Goal: Information Seeking & Learning: Learn about a topic

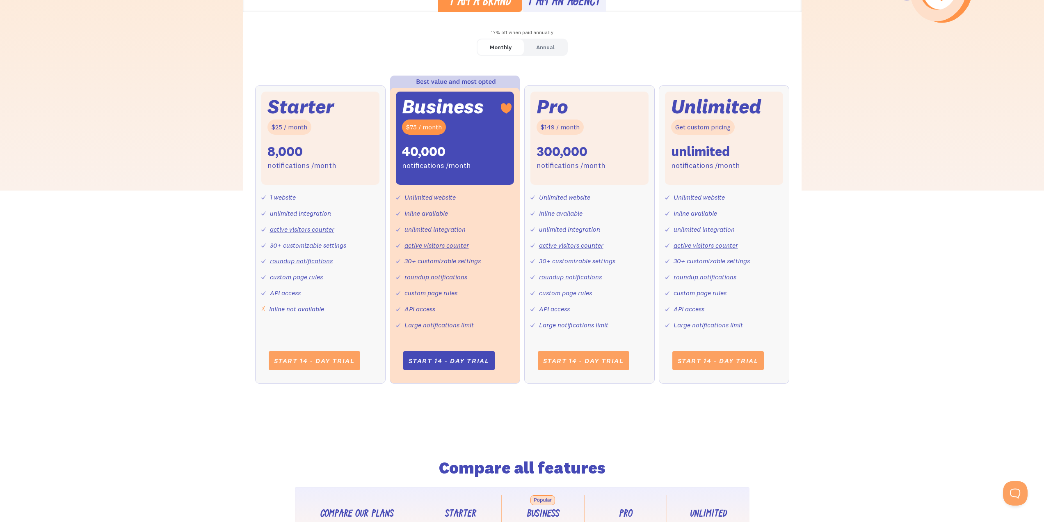
scroll to position [287, 0]
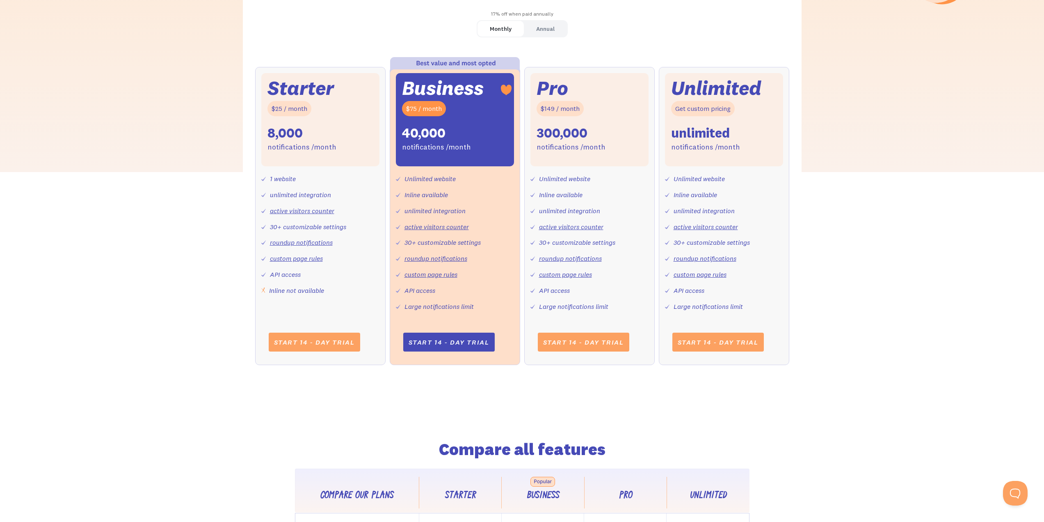
click at [574, 48] on div "Monthly Annual Starter $25 / month 8,000 notifications /month 1 website unlimit…" at bounding box center [522, 200] width 559 height 361
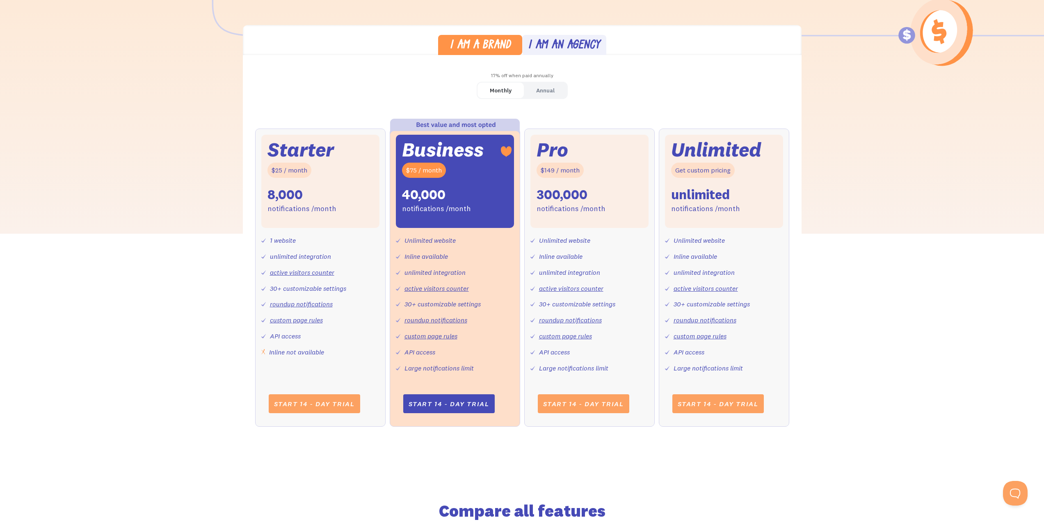
scroll to position [205, 0]
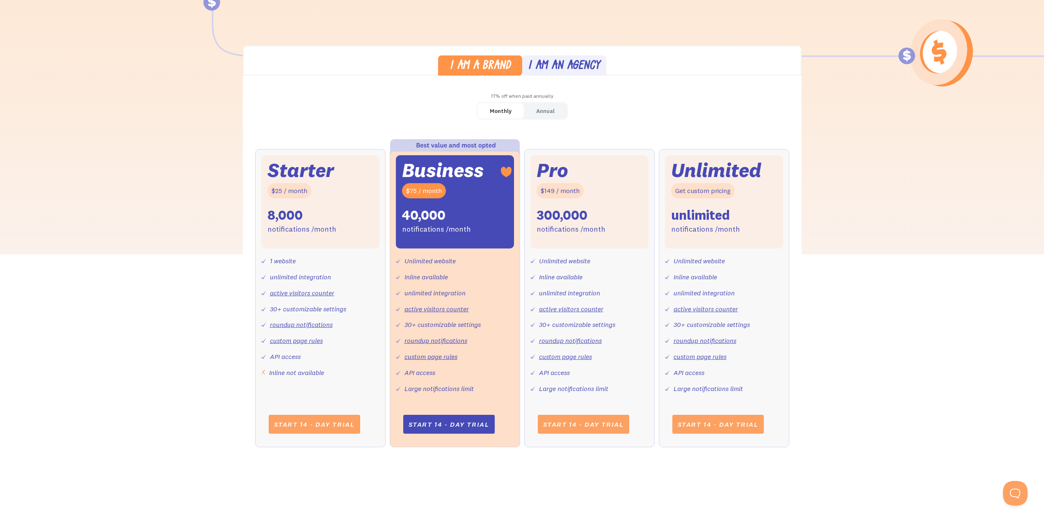
click at [413, 264] on div "Unlimited website" at bounding box center [430, 261] width 51 height 12
drag, startPoint x: 442, startPoint y: 265, endPoint x: 484, endPoint y: 281, distance: 45.3
click at [484, 281] on div "Unlimited website Inline available unlimited integration active visitors counte…" at bounding box center [455, 321] width 118 height 146
drag, startPoint x: 437, startPoint y: 324, endPoint x: 496, endPoint y: 325, distance: 58.7
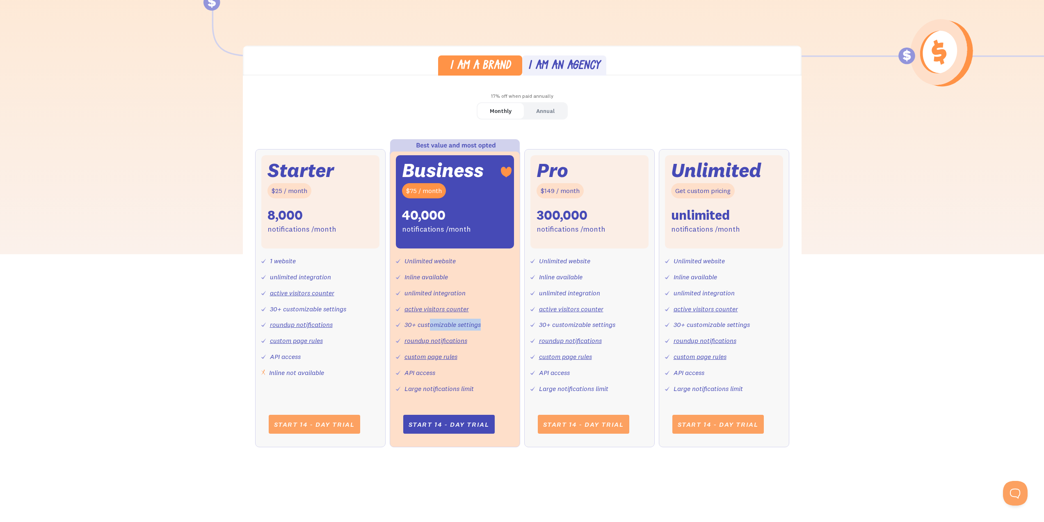
click at [496, 325] on div "Unlimited website Inline available unlimited integration active visitors counte…" at bounding box center [455, 321] width 118 height 146
drag, startPoint x: 398, startPoint y: 322, endPoint x: 511, endPoint y: 321, distance: 112.4
click at [511, 321] on div "Unlimited website Inline available unlimited integration active visitors counte…" at bounding box center [455, 321] width 118 height 146
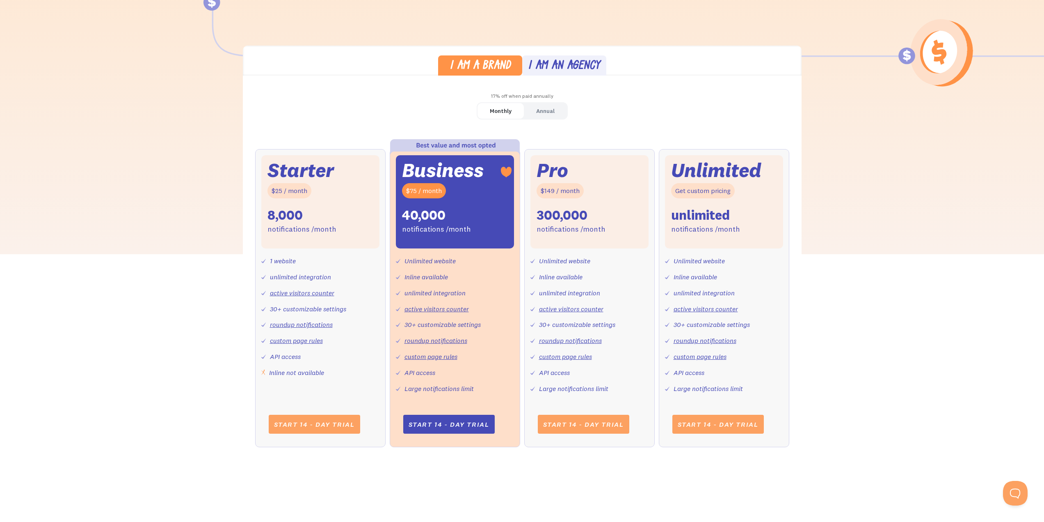
click at [474, 286] on div "Unlimited website Inline available unlimited integration active visitors counte…" at bounding box center [455, 321] width 118 height 146
click at [959, 282] on div "I am a brand I am an agency 17% off when paid annually Monthly Annual Starter $…" at bounding box center [522, 255] width 1044 height 418
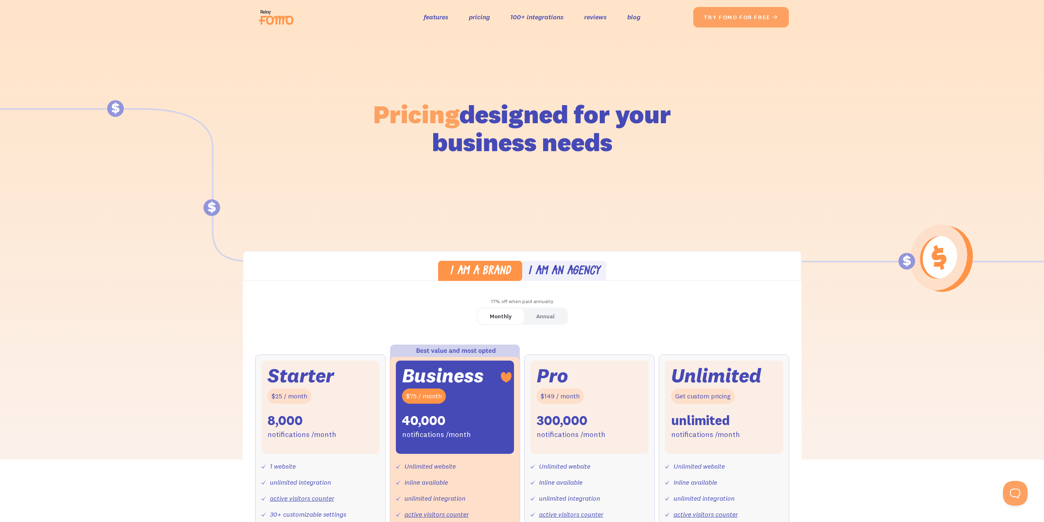
click at [268, 17] on img at bounding box center [279, 17] width 46 height 26
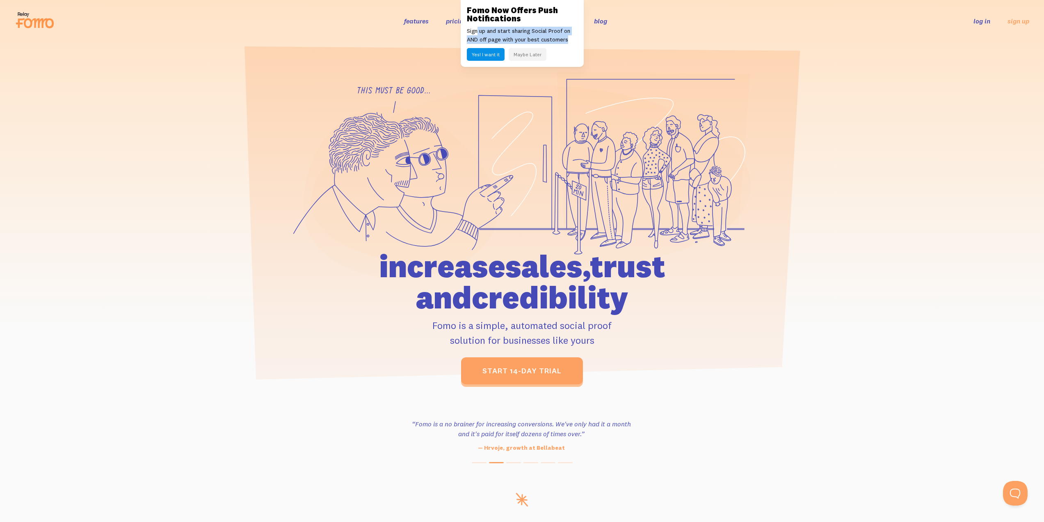
drag, startPoint x: 477, startPoint y: 30, endPoint x: 568, endPoint y: 42, distance: 91.9
click at [568, 42] on p "Sign up and start sharing Social Proof on AND off page with your best customers" at bounding box center [522, 35] width 111 height 17
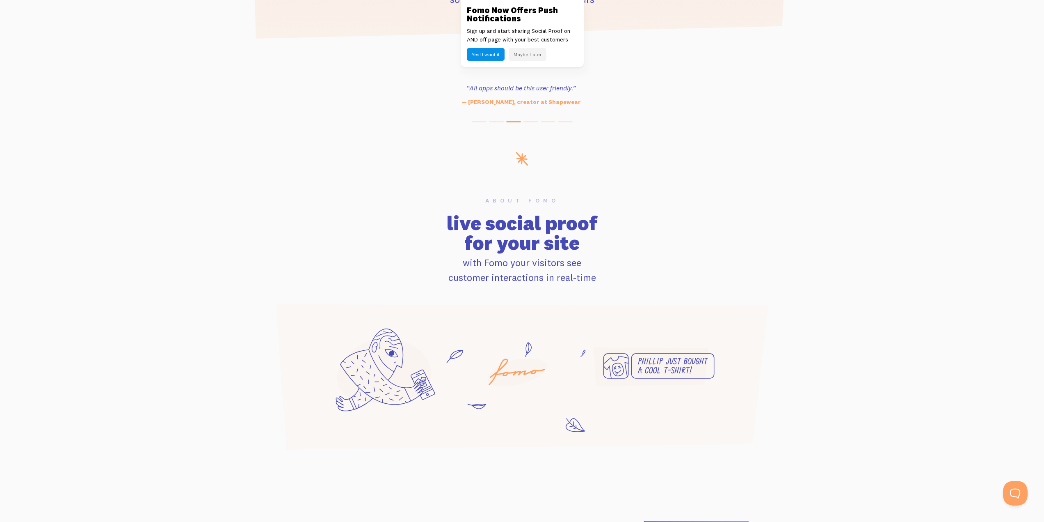
scroll to position [369, 0]
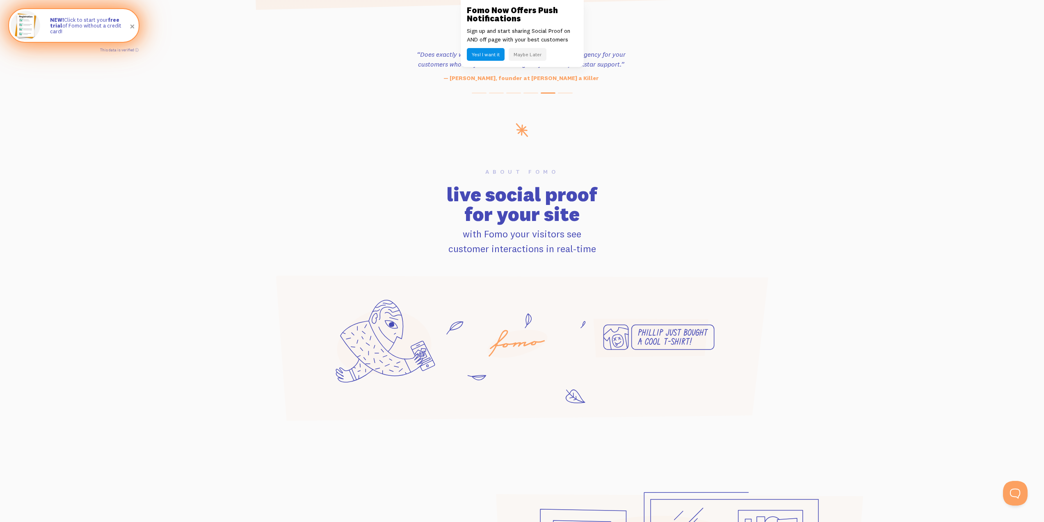
click at [87, 31] on p "NEW! Click to start your free trial of Fomo without a credit card!" at bounding box center [90, 26] width 80 height 18
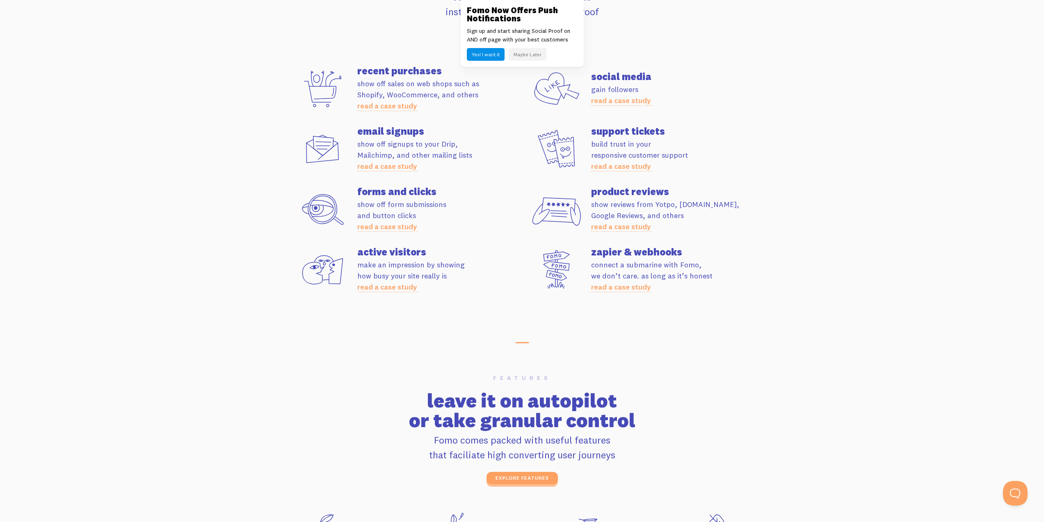
scroll to position [2257, 0]
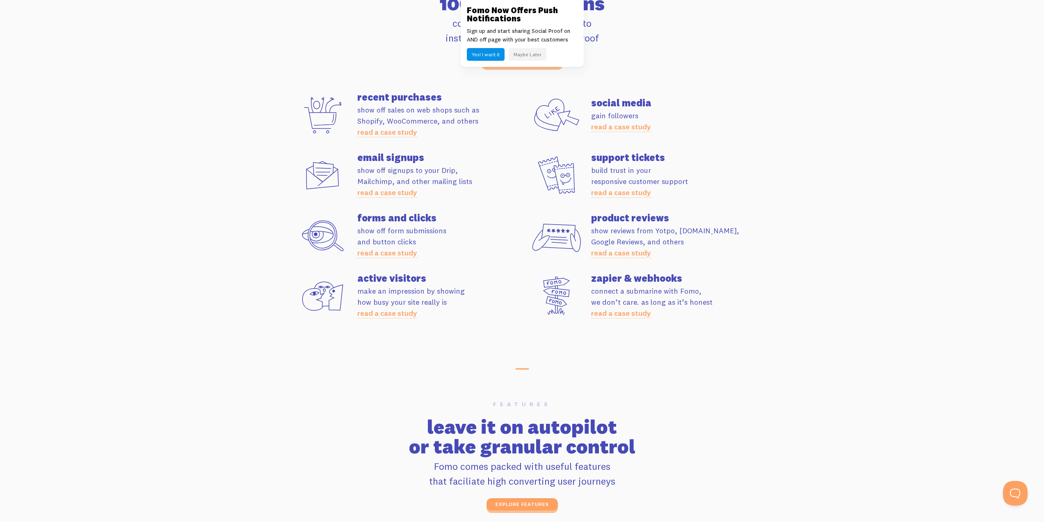
drag, startPoint x: 389, startPoint y: 165, endPoint x: 475, endPoint y: 178, distance: 86.3
click at [475, 178] on p "show off signups to your Drip, Mailchimp, and other mailing lists read a case s…" at bounding box center [439, 181] width 165 height 33
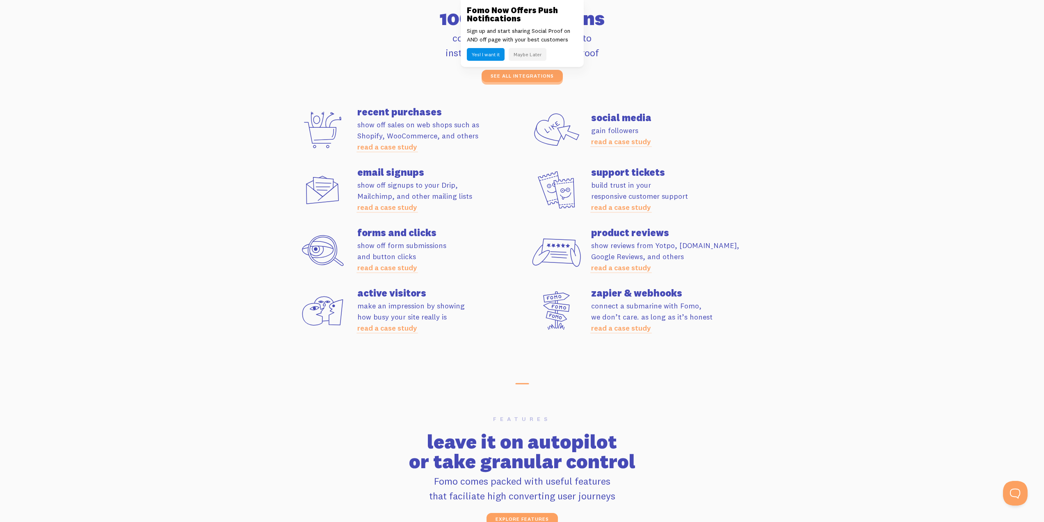
scroll to position [2216, 0]
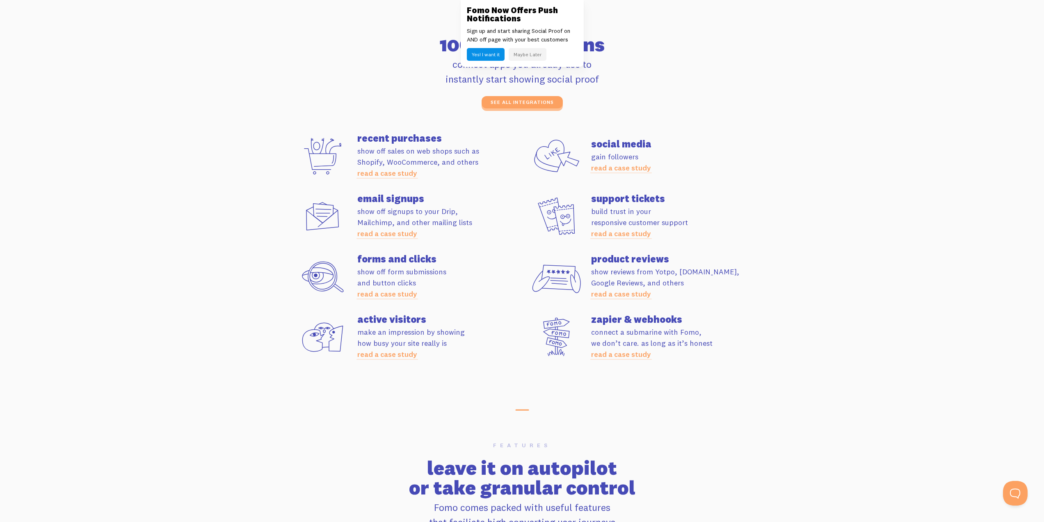
drag, startPoint x: 407, startPoint y: 270, endPoint x: 455, endPoint y: 276, distance: 47.9
click at [455, 276] on p "show off form submissions and button clicks read a case study" at bounding box center [439, 282] width 165 height 33
drag, startPoint x: 376, startPoint y: 273, endPoint x: 433, endPoint y: 283, distance: 57.5
click at [433, 283] on p "show off form submissions and button clicks read a case study" at bounding box center [439, 282] width 165 height 33
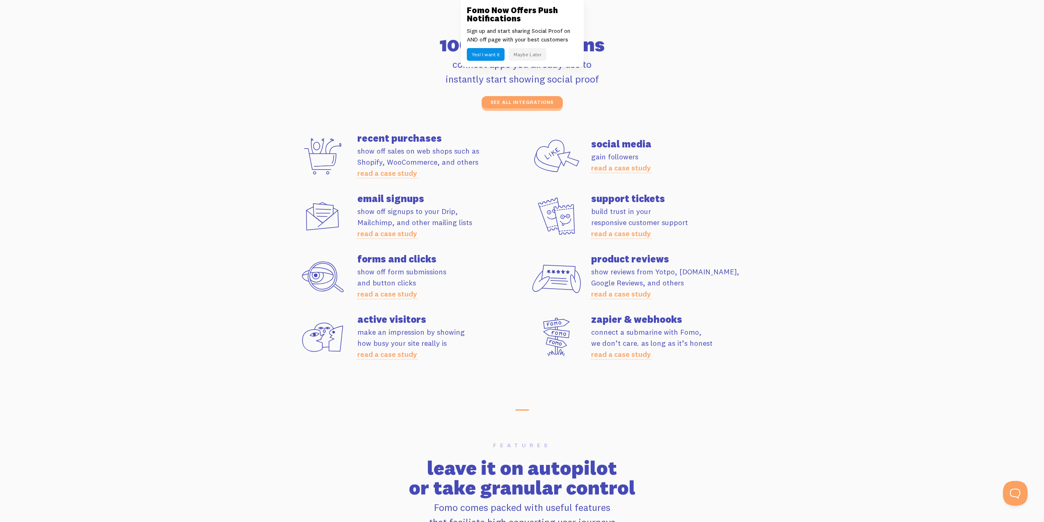
click at [433, 283] on p "show off form submissions and button clicks read a case study" at bounding box center [439, 282] width 165 height 33
drag, startPoint x: 398, startPoint y: 276, endPoint x: 438, endPoint y: 283, distance: 40.8
click at [438, 283] on p "show off form submissions and button clicks read a case study" at bounding box center [439, 282] width 165 height 33
drag, startPoint x: 405, startPoint y: 277, endPoint x: 436, endPoint y: 283, distance: 31.3
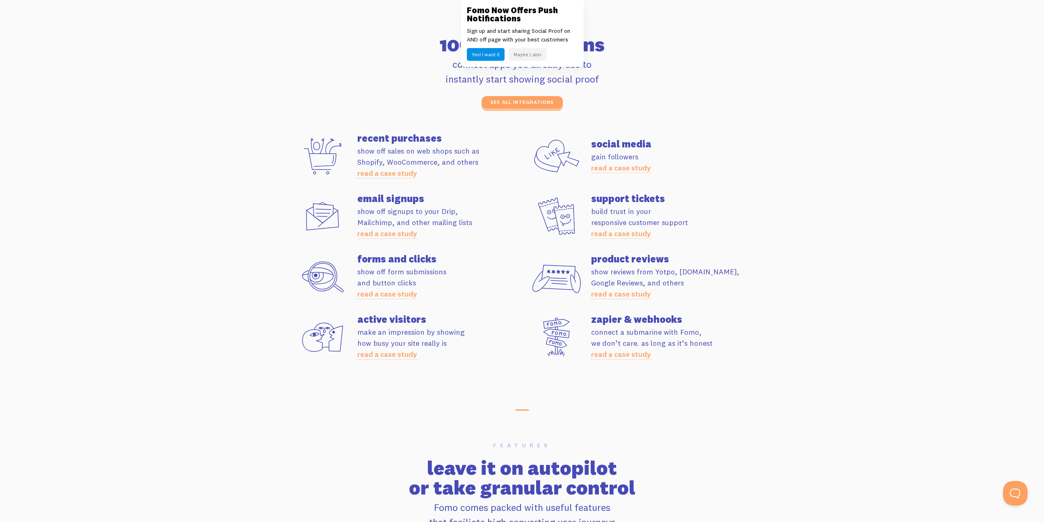
click at [436, 283] on p "show off form submissions and button clicks read a case study" at bounding box center [439, 282] width 165 height 33
drag, startPoint x: 389, startPoint y: 273, endPoint x: 432, endPoint y: 281, distance: 44.1
click at [432, 281] on p "show off form submissions and button clicks read a case study" at bounding box center [439, 282] width 165 height 33
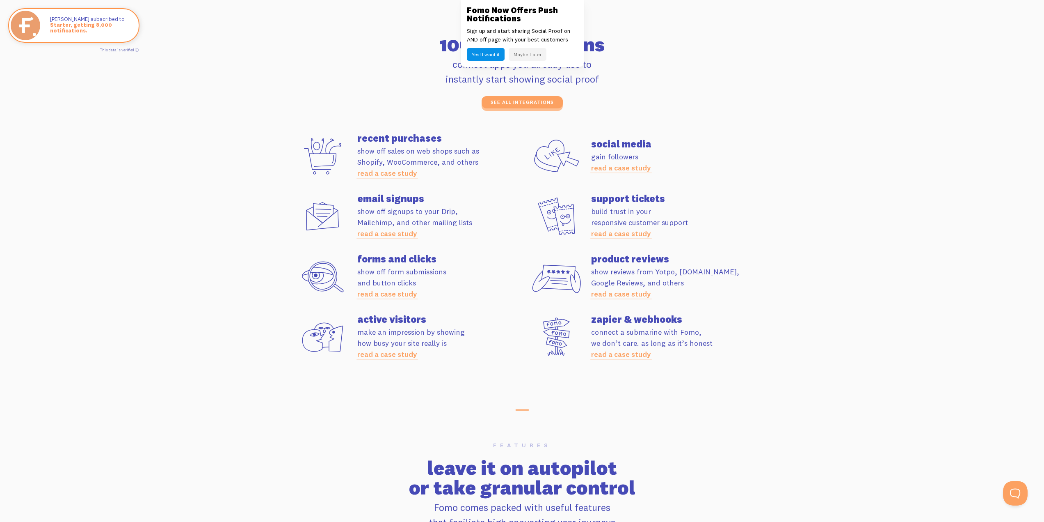
drag, startPoint x: 375, startPoint y: 333, endPoint x: 456, endPoint y: 343, distance: 81.9
click at [456, 343] on p "make an impression by showing how busy your site really is read a case study" at bounding box center [439, 342] width 165 height 33
drag, startPoint x: 403, startPoint y: 333, endPoint x: 460, endPoint y: 342, distance: 57.3
click at [460, 342] on p "make an impression by showing how busy your site really is read a case study" at bounding box center [439, 342] width 165 height 33
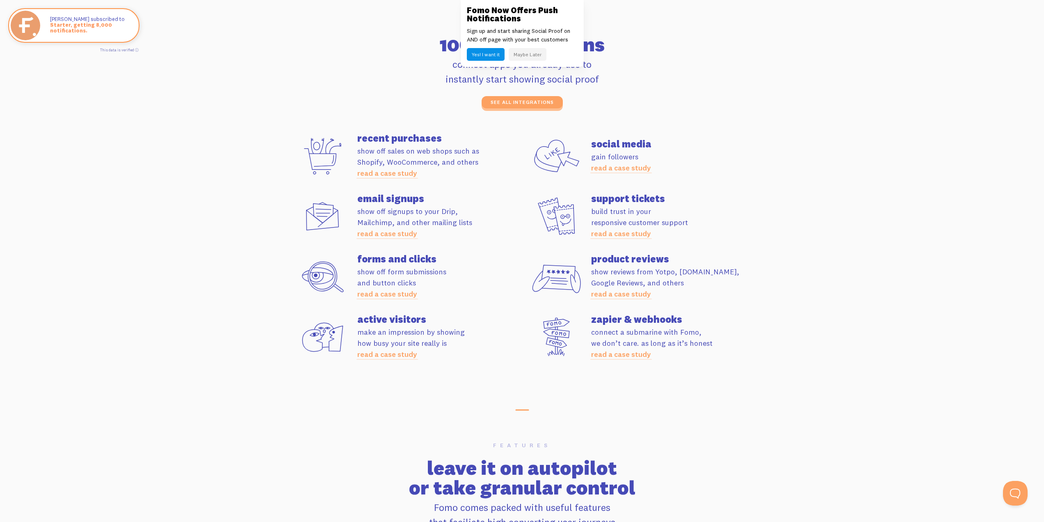
click at [460, 342] on p "make an impression by showing how busy your site really is read a case study" at bounding box center [439, 342] width 165 height 33
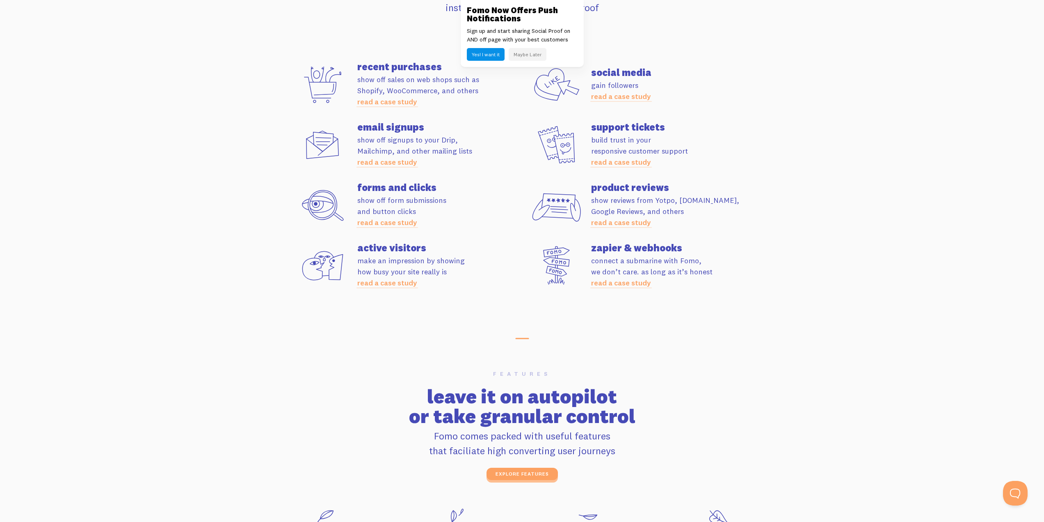
scroll to position [2339, 0]
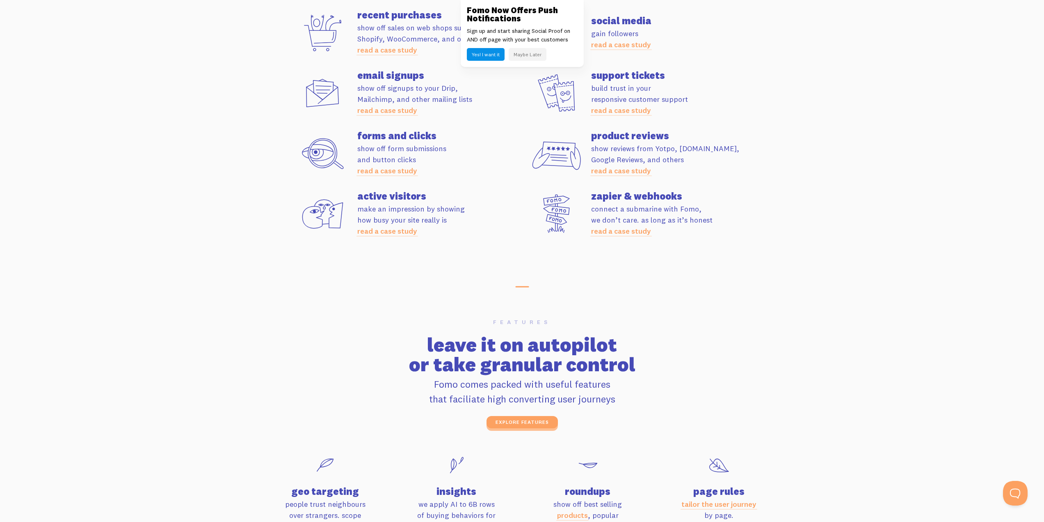
drag, startPoint x: 610, startPoint y: 208, endPoint x: 709, endPoint y: 220, distance: 100.0
click at [709, 220] on p "connect a submarine with Fomo, we don’t care. as long as it’s honest read a cas…" at bounding box center [673, 219] width 165 height 33
drag, startPoint x: 664, startPoint y: 209, endPoint x: 710, endPoint y: 218, distance: 46.8
click at [710, 218] on p "connect a submarine with Fomo, we don’t care. as long as it’s honest read a cas…" at bounding box center [673, 219] width 165 height 33
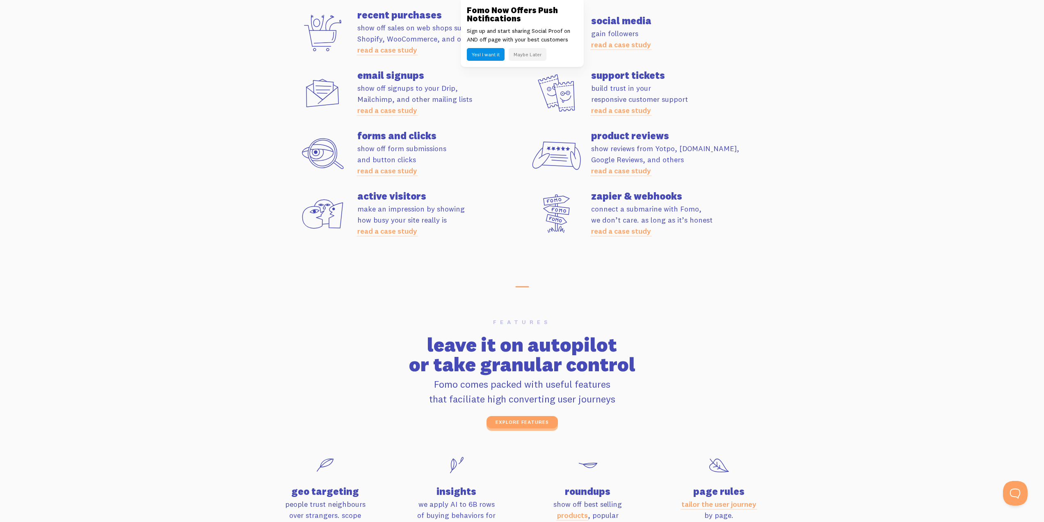
click at [710, 218] on p "connect a submarine with Fomo, we don’t care. as long as it’s honest read a cas…" at bounding box center [673, 219] width 165 height 33
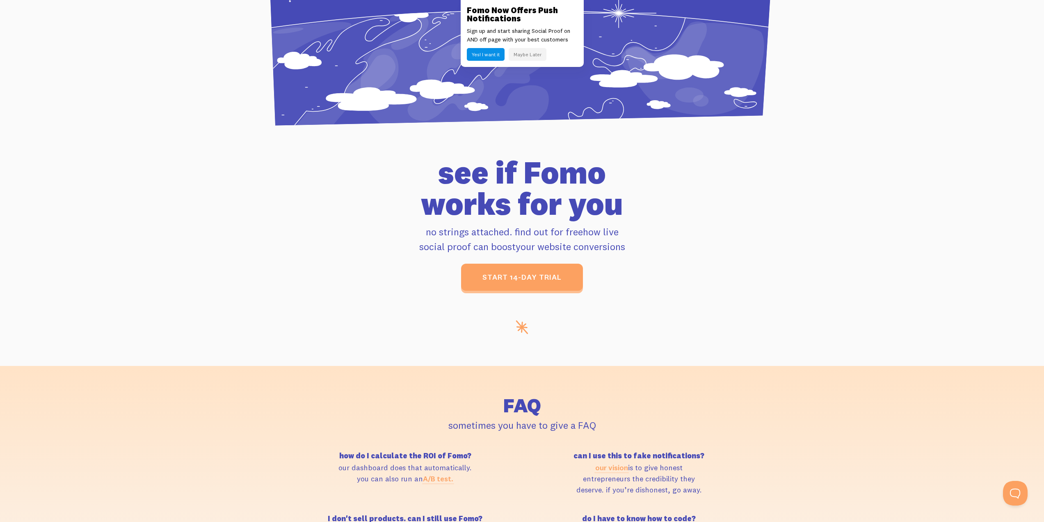
scroll to position [3200, 0]
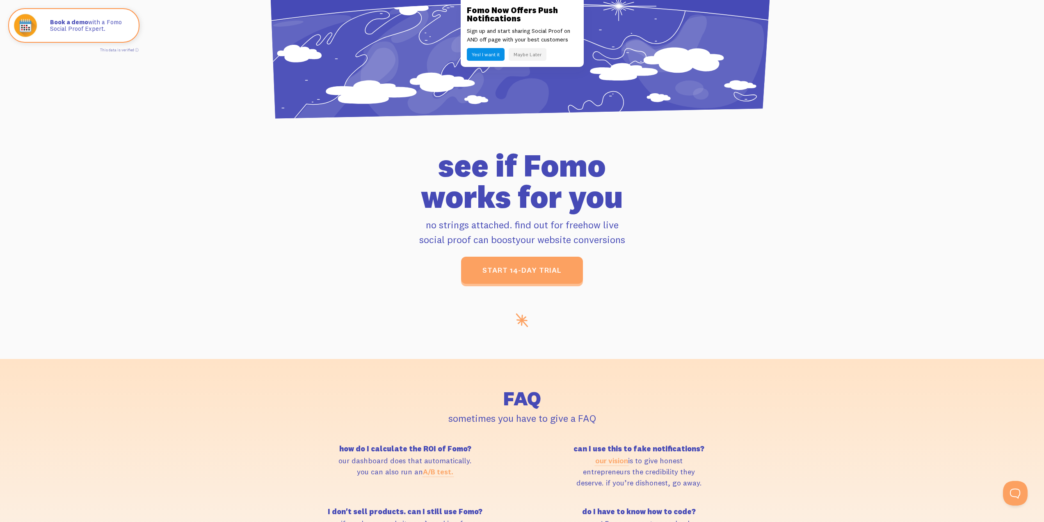
drag, startPoint x: 446, startPoint y: 156, endPoint x: 636, endPoint y: 197, distance: 194.3
click at [636, 197] on h1 "see if Fomo works for you" at bounding box center [522, 181] width 458 height 62
drag, startPoint x: 453, startPoint y: 159, endPoint x: 641, endPoint y: 197, distance: 191.6
click at [641, 197] on h1 "see if Fomo works for you" at bounding box center [522, 181] width 458 height 62
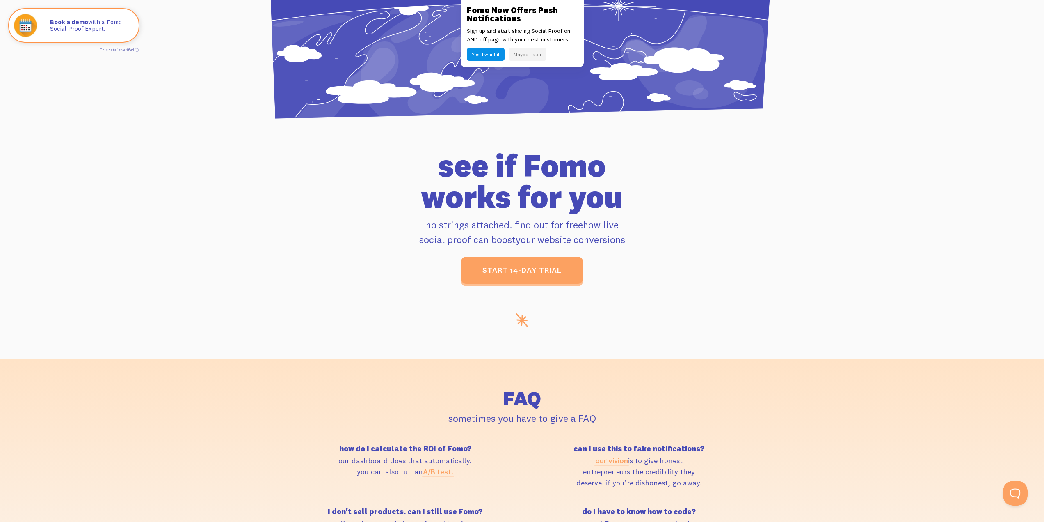
click at [641, 197] on h1 "see if Fomo works for you" at bounding box center [522, 181] width 458 height 62
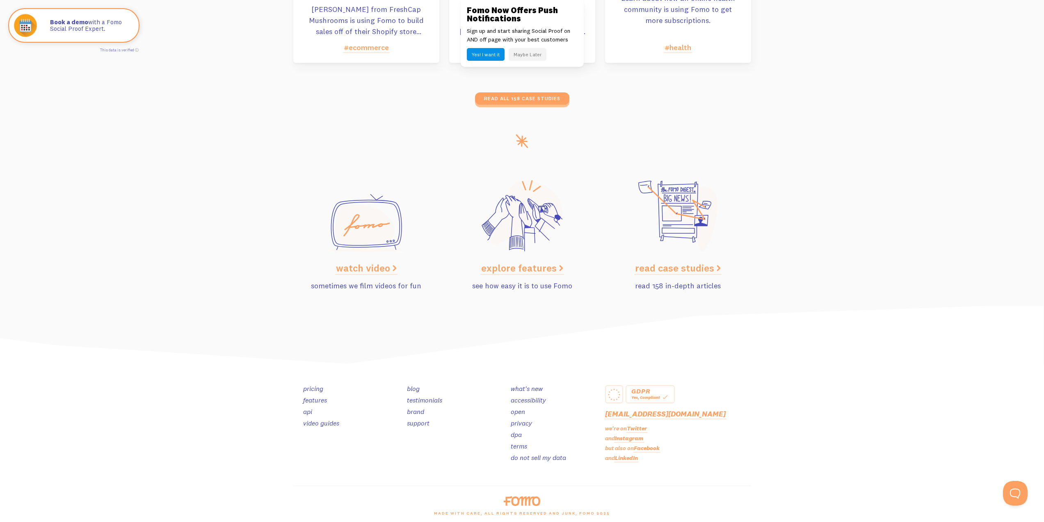
scroll to position [3984, 0]
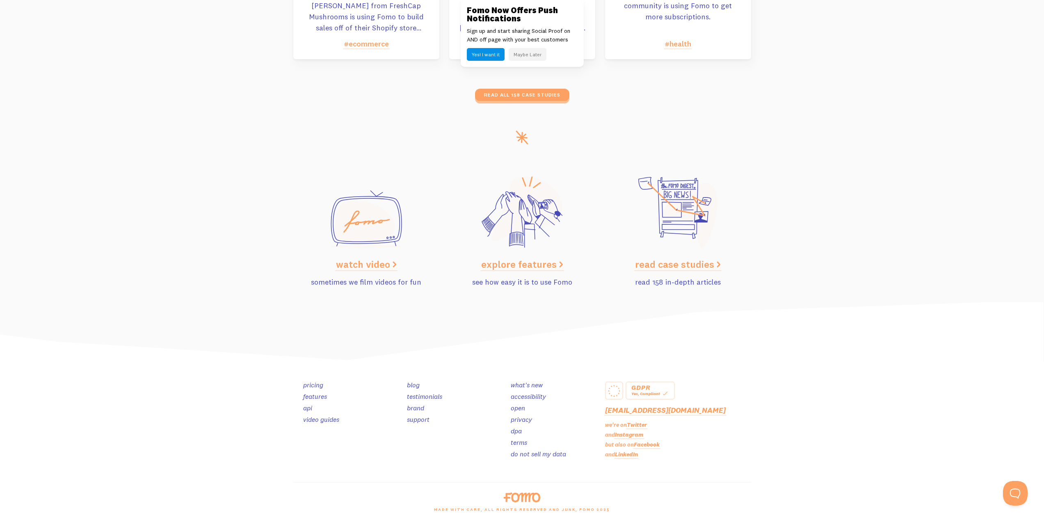
click at [429, 399] on link "testimonials" at bounding box center [424, 396] width 35 height 8
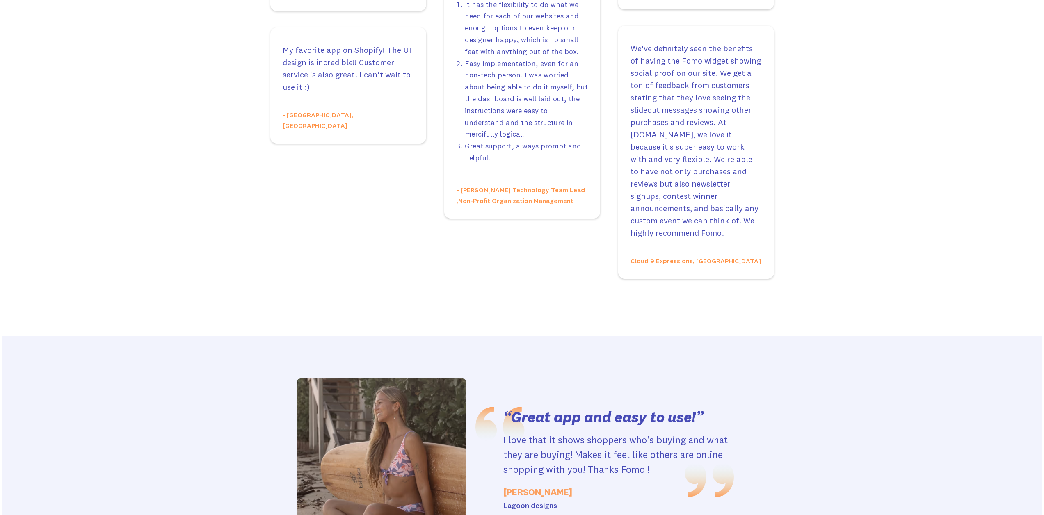
scroll to position [1641, 0]
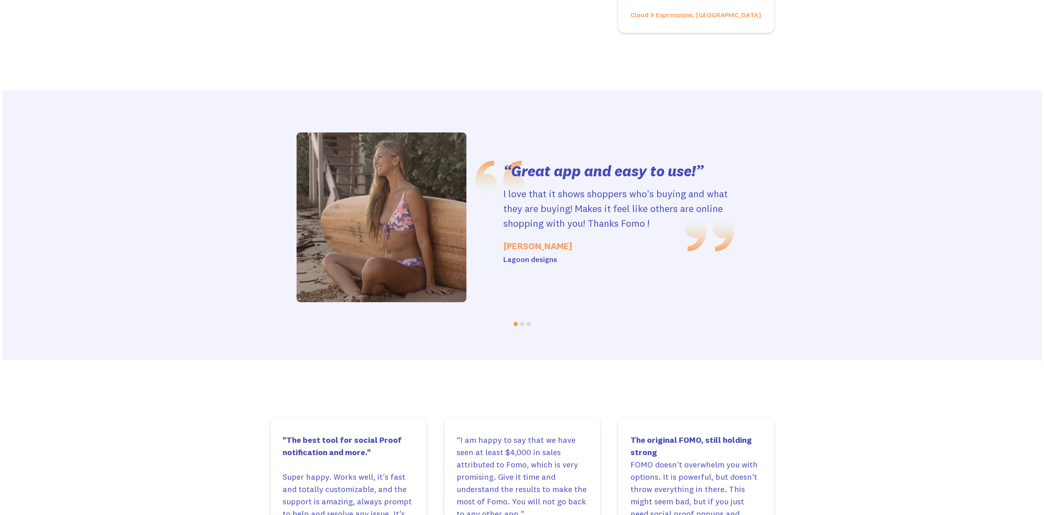
click at [417, 198] on img at bounding box center [382, 218] width 170 height 170
click at [523, 322] on button "Go to slide 2" at bounding box center [522, 324] width 4 height 4
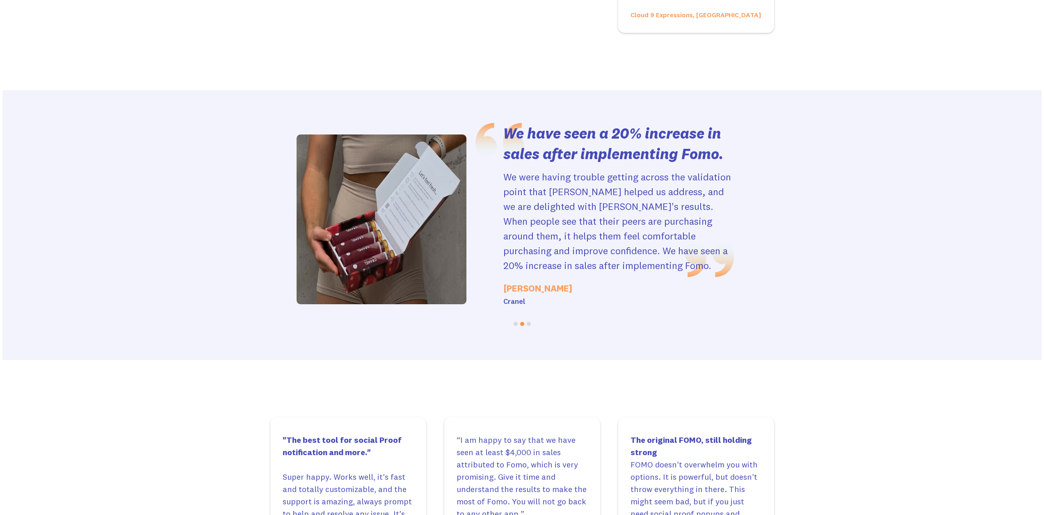
click at [531, 320] on li at bounding box center [529, 323] width 7 height 7
click at [531, 322] on button "Go to slide 3" at bounding box center [529, 324] width 4 height 4
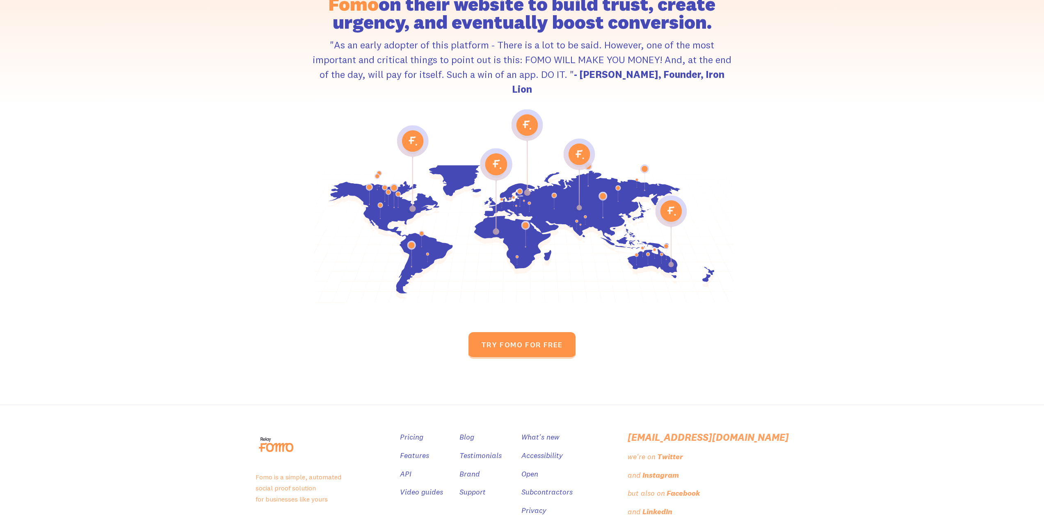
scroll to position [3488, 0]
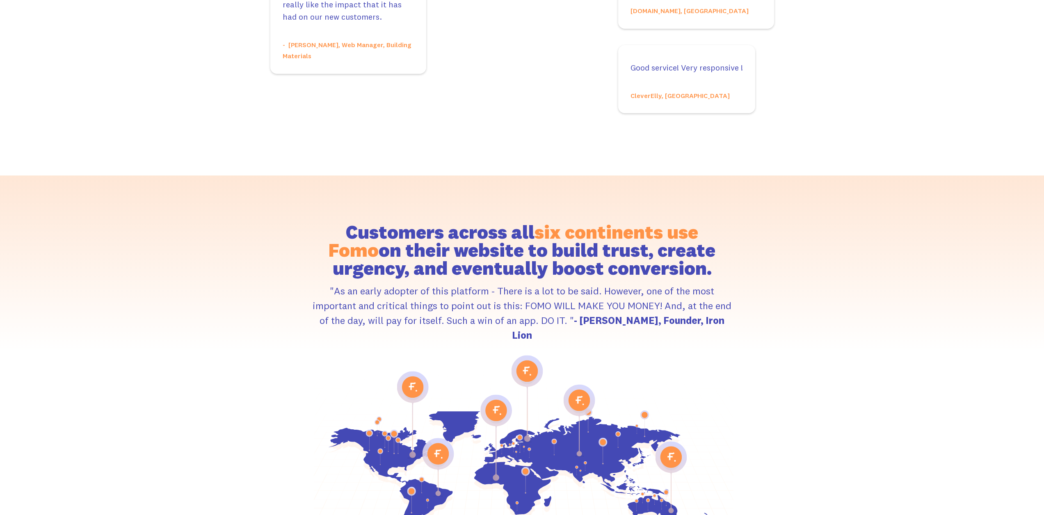
drag, startPoint x: 389, startPoint y: 151, endPoint x: 764, endPoint y: 202, distance: 378.9
click at [764, 210] on div "Customers across all six continents use Fomo on their website to build trust, c…" at bounding box center [522, 430] width 512 height 441
drag, startPoint x: 682, startPoint y: 152, endPoint x: 704, endPoint y: 200, distance: 52.5
click at [704, 223] on h2 "Customers across all six continents use Fomo on their website to build trust, c…" at bounding box center [522, 250] width 423 height 54
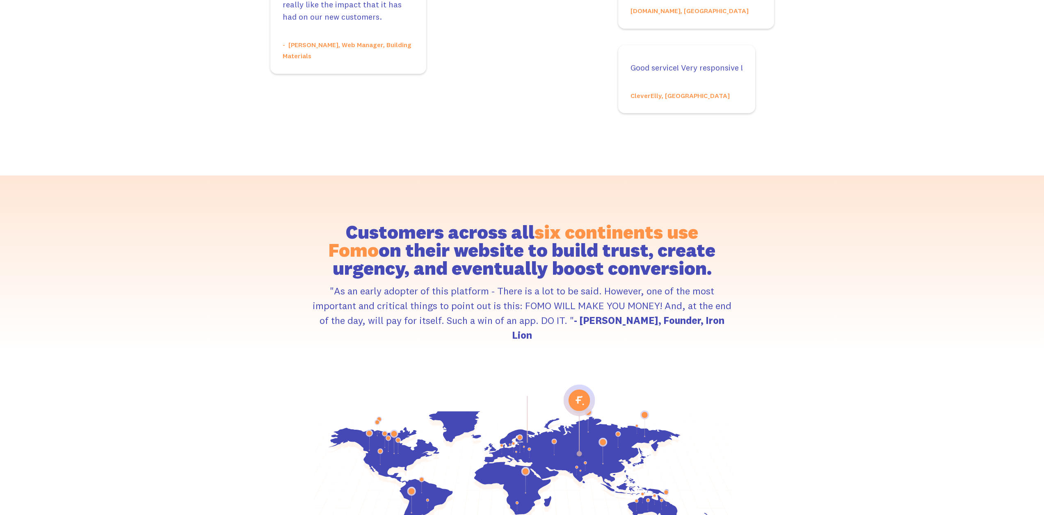
click at [704, 223] on h2 "Customers across all six continents use Fomo on their website to build trust, c…" at bounding box center [522, 250] width 423 height 54
drag, startPoint x: 668, startPoint y: 163, endPoint x: 687, endPoint y: 199, distance: 40.7
click at [687, 223] on h2 "Customers across all six continents use Fomo on their website to build trust, c…" at bounding box center [522, 250] width 423 height 54
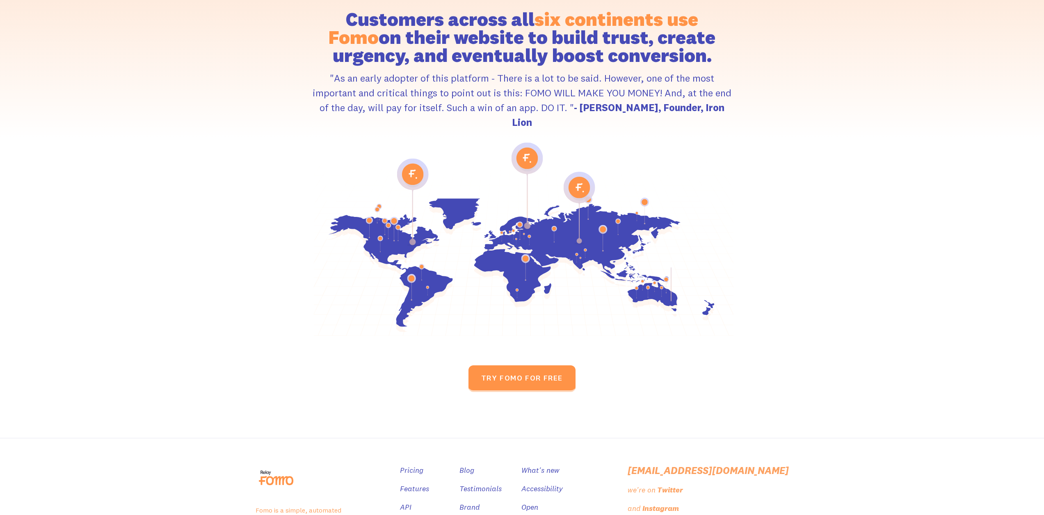
scroll to position [3735, 0]
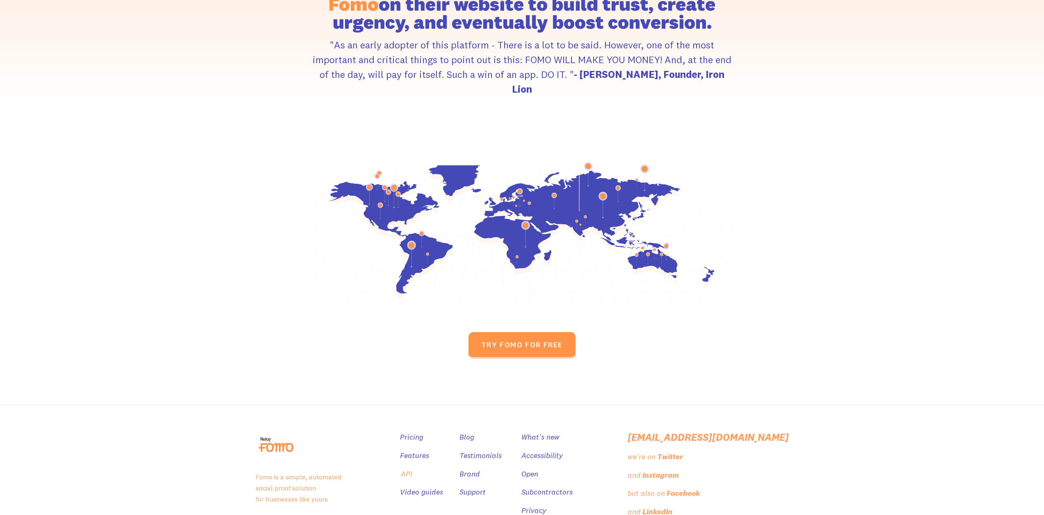
click at [443, 432] on ul "Pricing Features API Video guides" at bounding box center [421, 468] width 43 height 73
click at [412, 469] on link "API" at bounding box center [406, 475] width 11 height 12
